Goal: Task Accomplishment & Management: Manage account settings

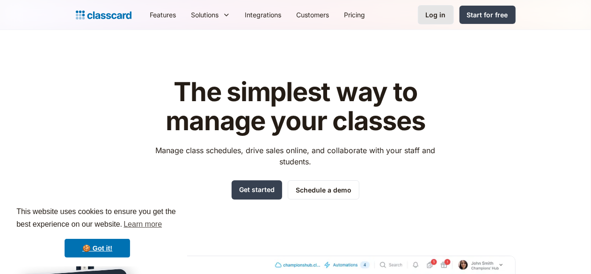
click at [454, 9] on link "Log in" at bounding box center [436, 14] width 36 height 19
click at [446, 15] on div "Log in" at bounding box center [436, 15] width 20 height 10
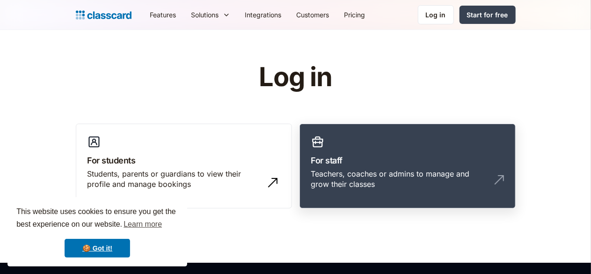
click at [374, 167] on link "For staff Teachers, coaches or admins to manage and grow their classes" at bounding box center [407, 165] width 216 height 85
